Goal: Information Seeking & Learning: Compare options

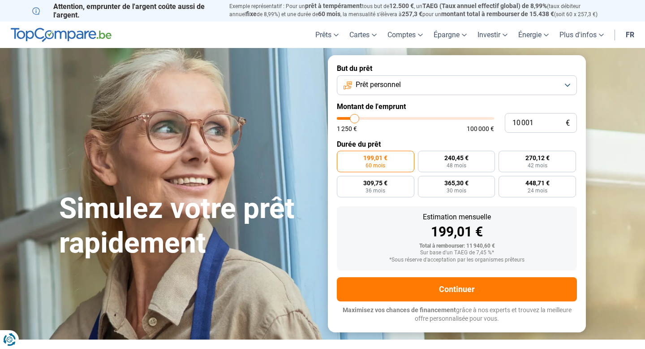
type input "10 250"
type input "10250"
type input "10 500"
type input "10500"
type input "10 750"
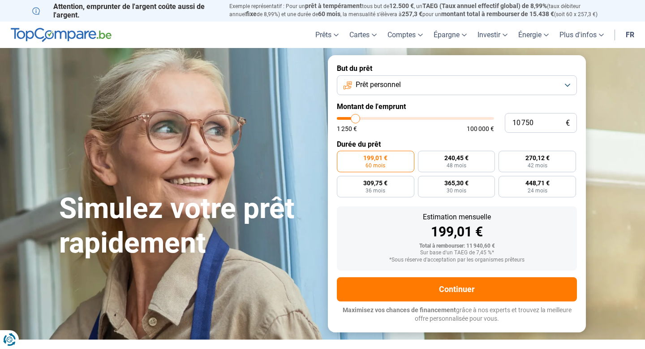
type input "10750"
type input "11 000"
type input "11000"
type input "11 250"
type input "11250"
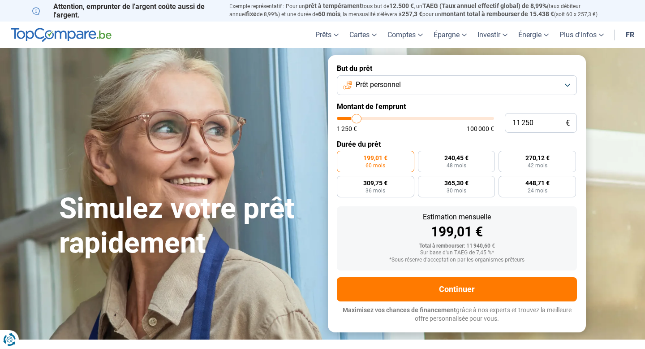
type input "11 500"
type input "11500"
type input "11 750"
type input "11750"
type input "12 000"
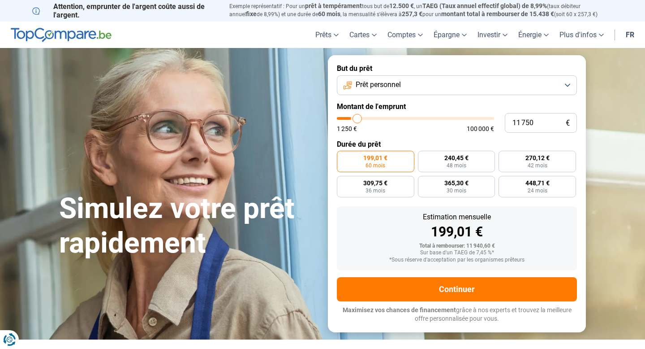
type input "12000"
type input "12 250"
type input "12250"
type input "12 500"
type input "12500"
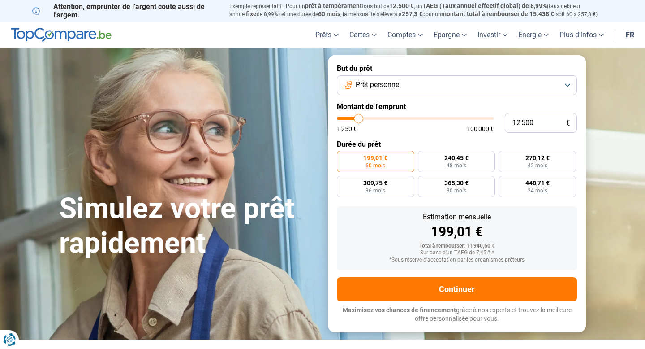
type input "12 750"
type input "12750"
type input "13 000"
type input "13000"
type input "13 250"
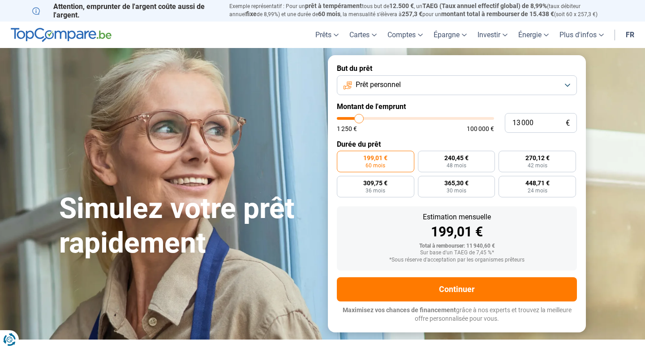
type input "13250"
type input "13 500"
type input "13500"
type input "13 750"
type input "13750"
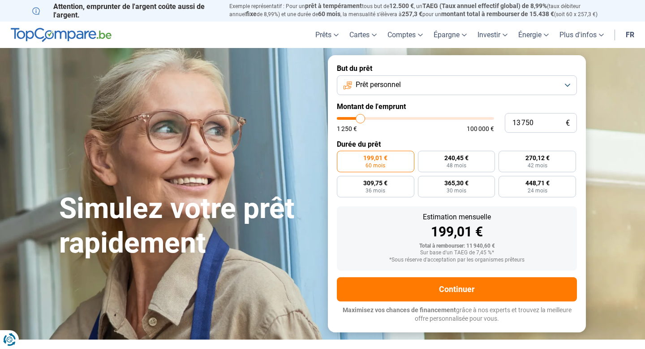
type input "14 000"
type input "14000"
type input "13 750"
type input "13750"
type input "13 000"
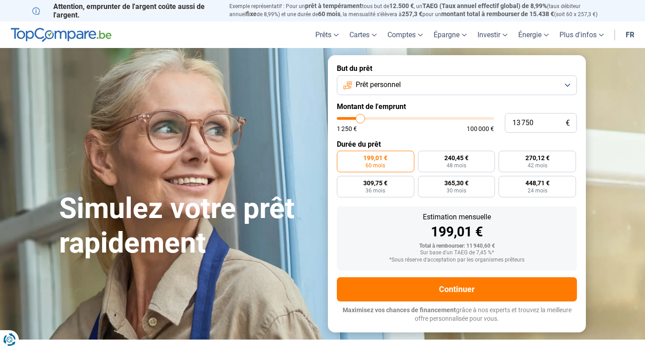
type input "13000"
type input "12 500"
type input "12500"
type input "11 500"
type input "11500"
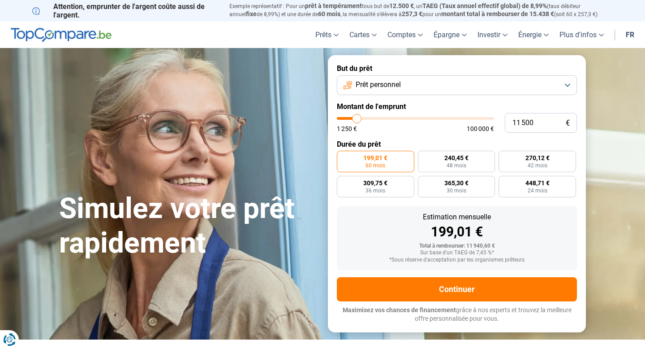
type input "10 500"
type input "10500"
type input "9 750"
type input "9750"
type input "8 750"
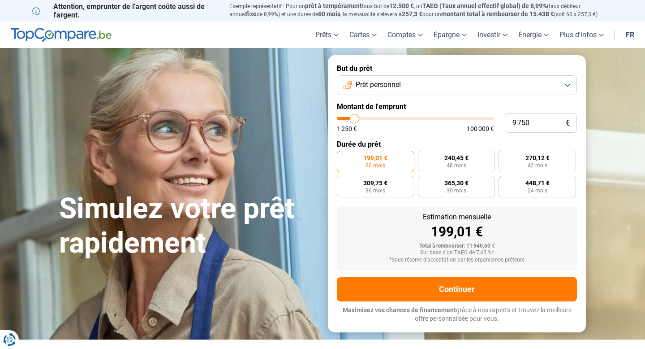
type input "8750"
type input "8 000"
type input "8000"
type input "7 250"
type input "7250"
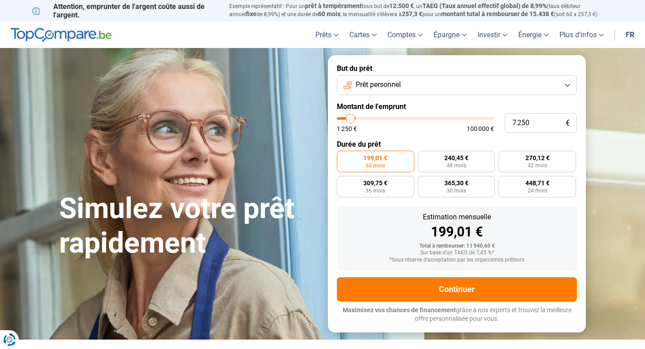
type input "6 750"
type input "6750"
type input "6 500"
type input "6500"
type input "6 000"
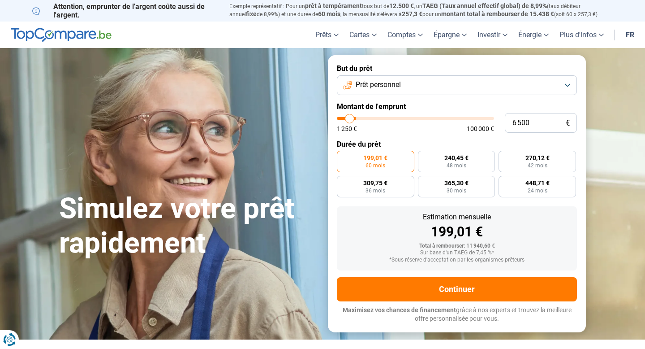
type input "6000"
type input "5 750"
type input "5750"
type input "5 500"
type input "5500"
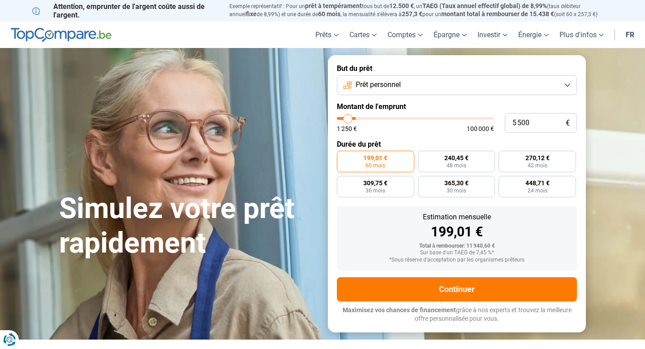
type input "5 250"
type input "5250"
type input "5 000"
type input "5000"
type input "4 750"
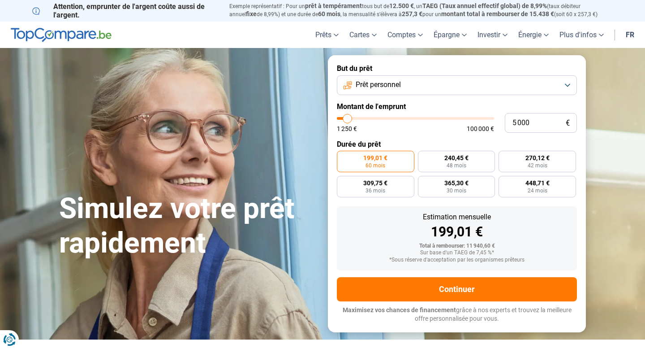
type input "4750"
type input "4 500"
type input "4500"
type input "4 250"
type input "4250"
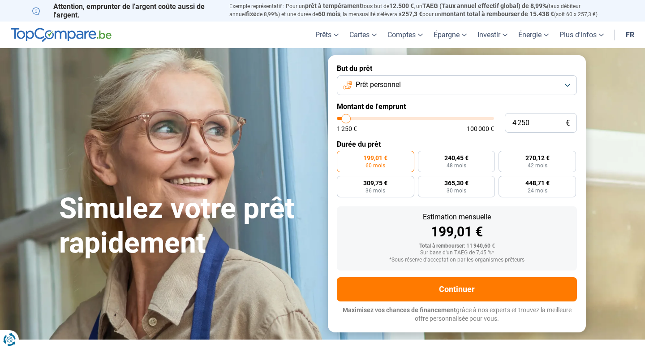
type input "4 000"
type input "4000"
type input "3 750"
type input "3750"
type input "3 500"
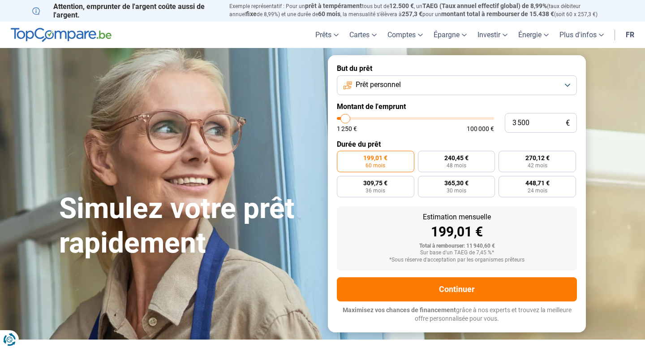
type input "3500"
type input "3 250"
type input "3250"
type input "3 000"
type input "3000"
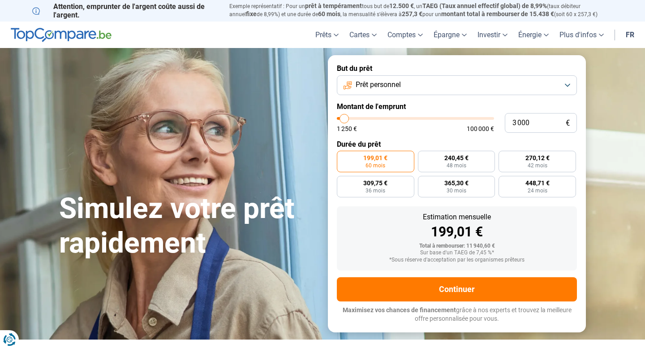
type input "2 750"
drag, startPoint x: 354, startPoint y: 119, endPoint x: 344, endPoint y: 119, distance: 10.3
type input "2750"
click at [344, 119] on input "range" at bounding box center [415, 118] width 157 height 3
radio input "true"
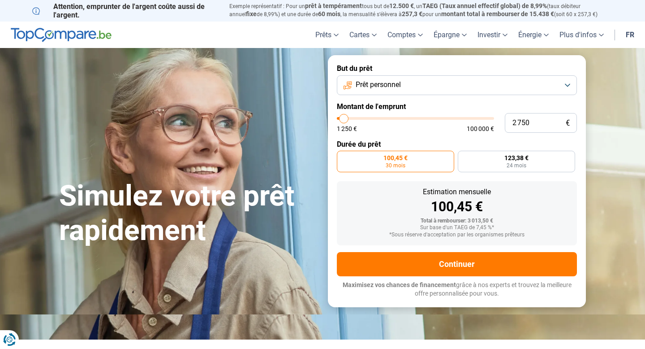
type input "3 000"
type input "3000"
type input "3 250"
type input "3250"
type input "3 000"
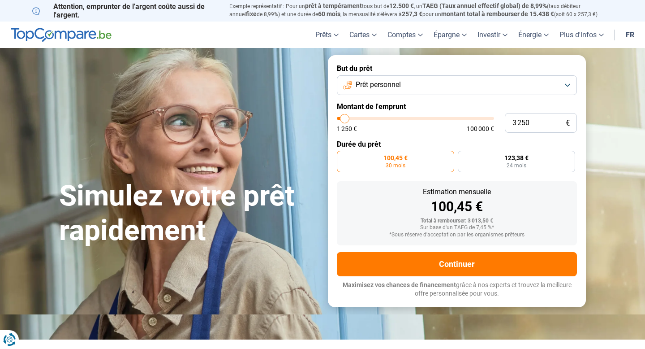
type input "3000"
type input "2 750"
type input "2750"
type input "3 000"
type input "3000"
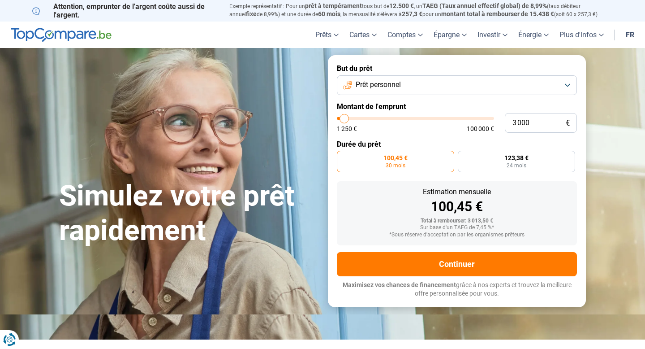
type input "3 250"
type input "3250"
click at [345, 119] on input "range" at bounding box center [415, 118] width 157 height 3
type input "3 000"
type input "3000"
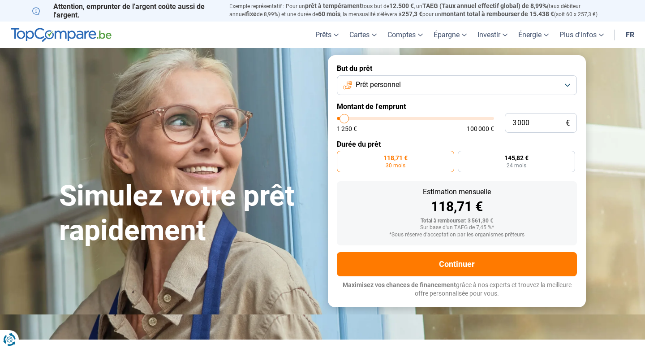
click at [345, 119] on input "range" at bounding box center [415, 118] width 157 height 3
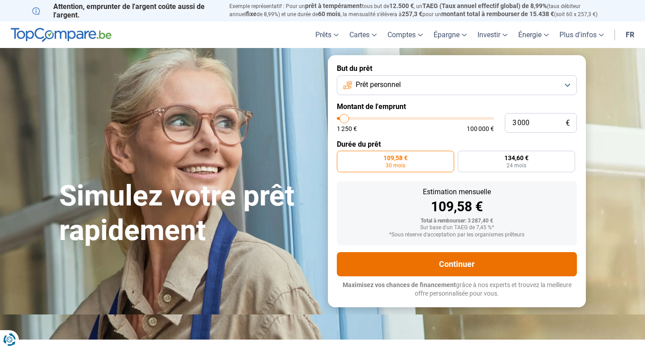
click at [462, 264] on button "Continuer" at bounding box center [457, 264] width 240 height 24
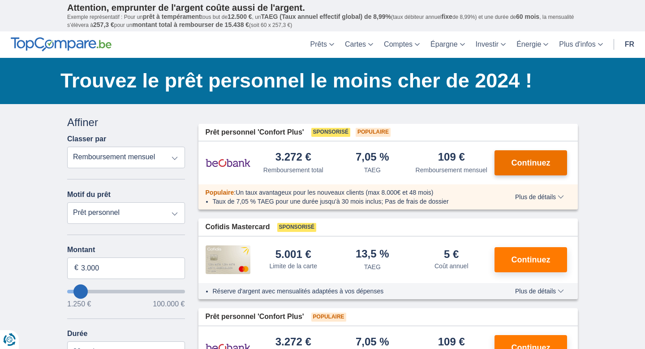
click at [531, 165] on span "Continuez" at bounding box center [531, 163] width 39 height 8
